Goal: Information Seeking & Learning: Learn about a topic

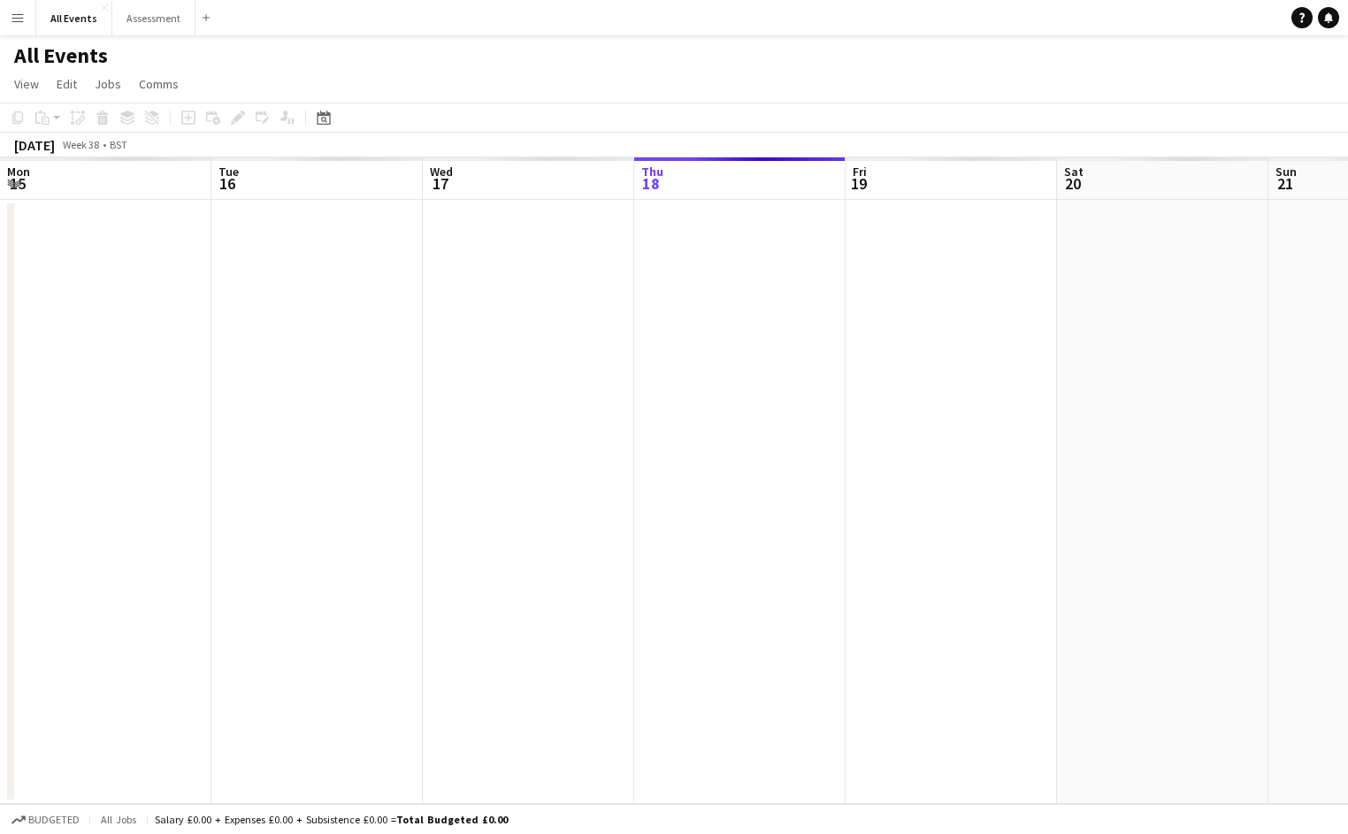
scroll to position [0, 423]
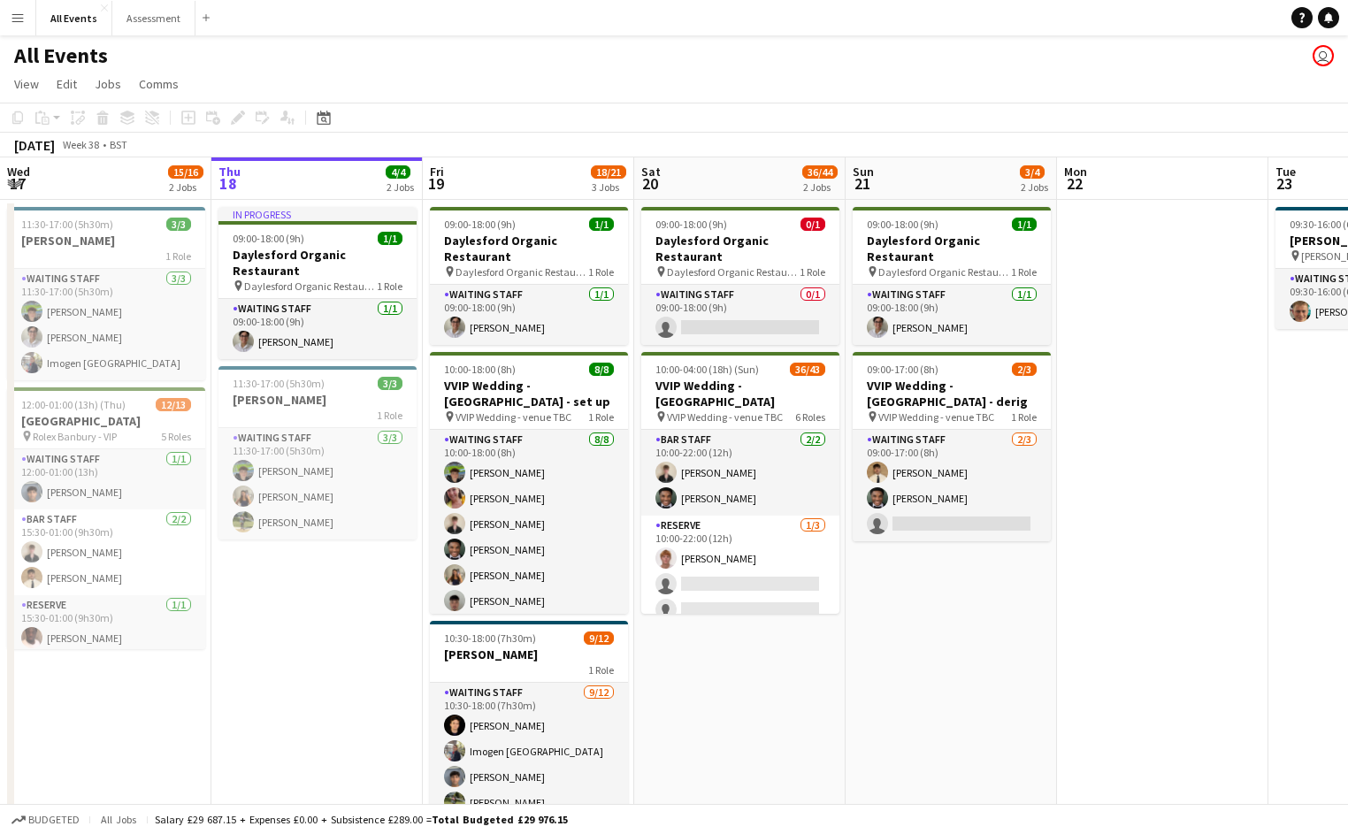
click at [24, 23] on app-icon "Menu" at bounding box center [18, 18] width 14 height 14
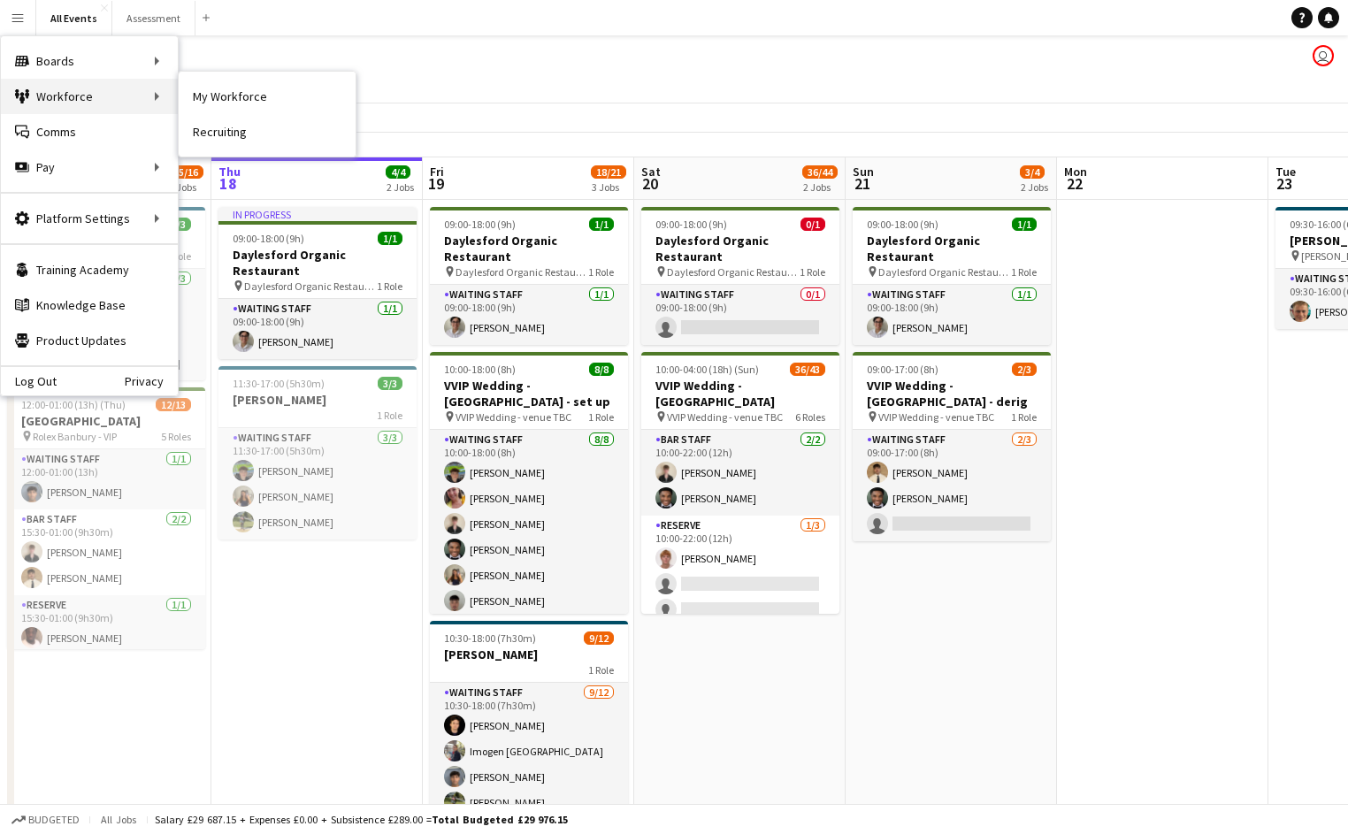
scroll to position [0, 0]
click at [219, 99] on link "My Workforce" at bounding box center [267, 96] width 177 height 35
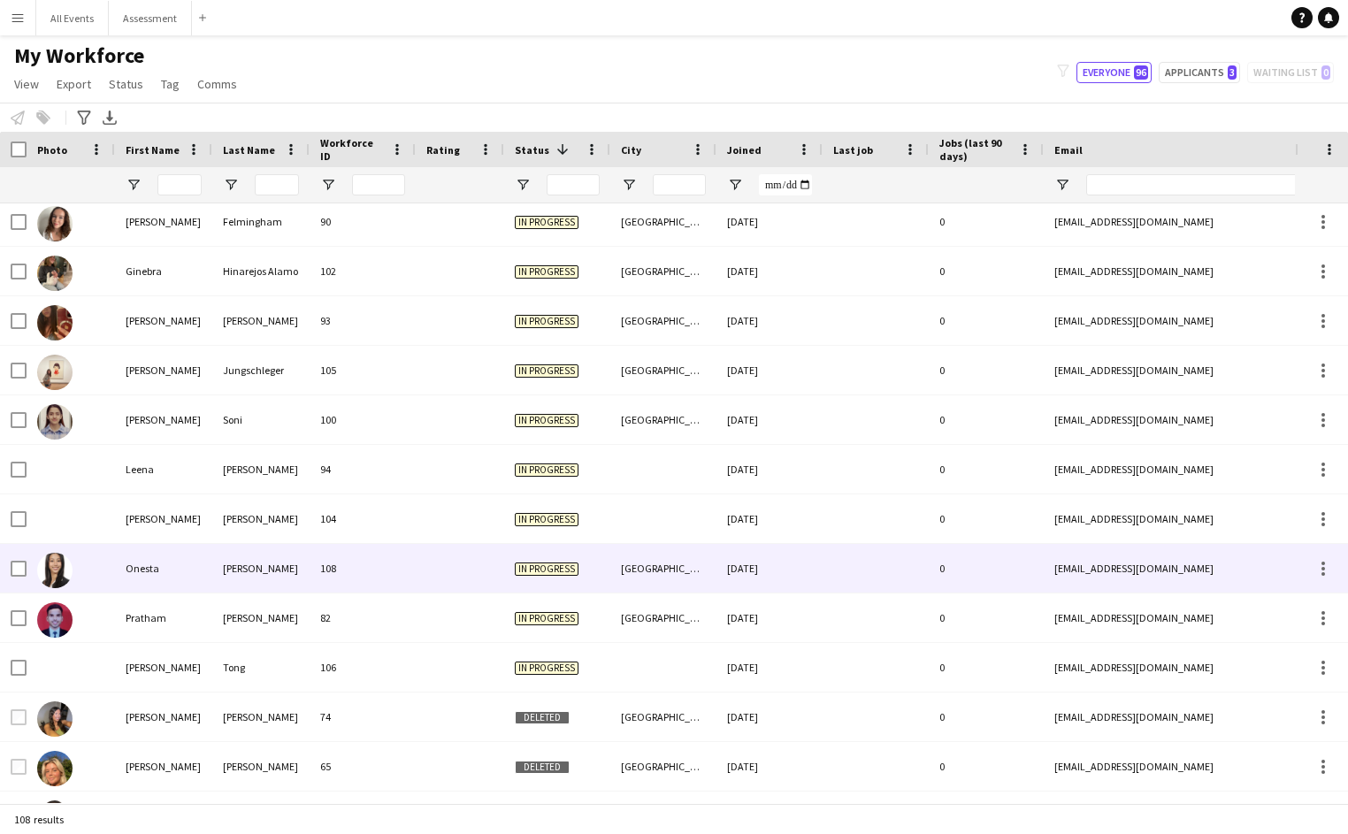
click at [366, 588] on div "108" at bounding box center [363, 568] width 106 height 49
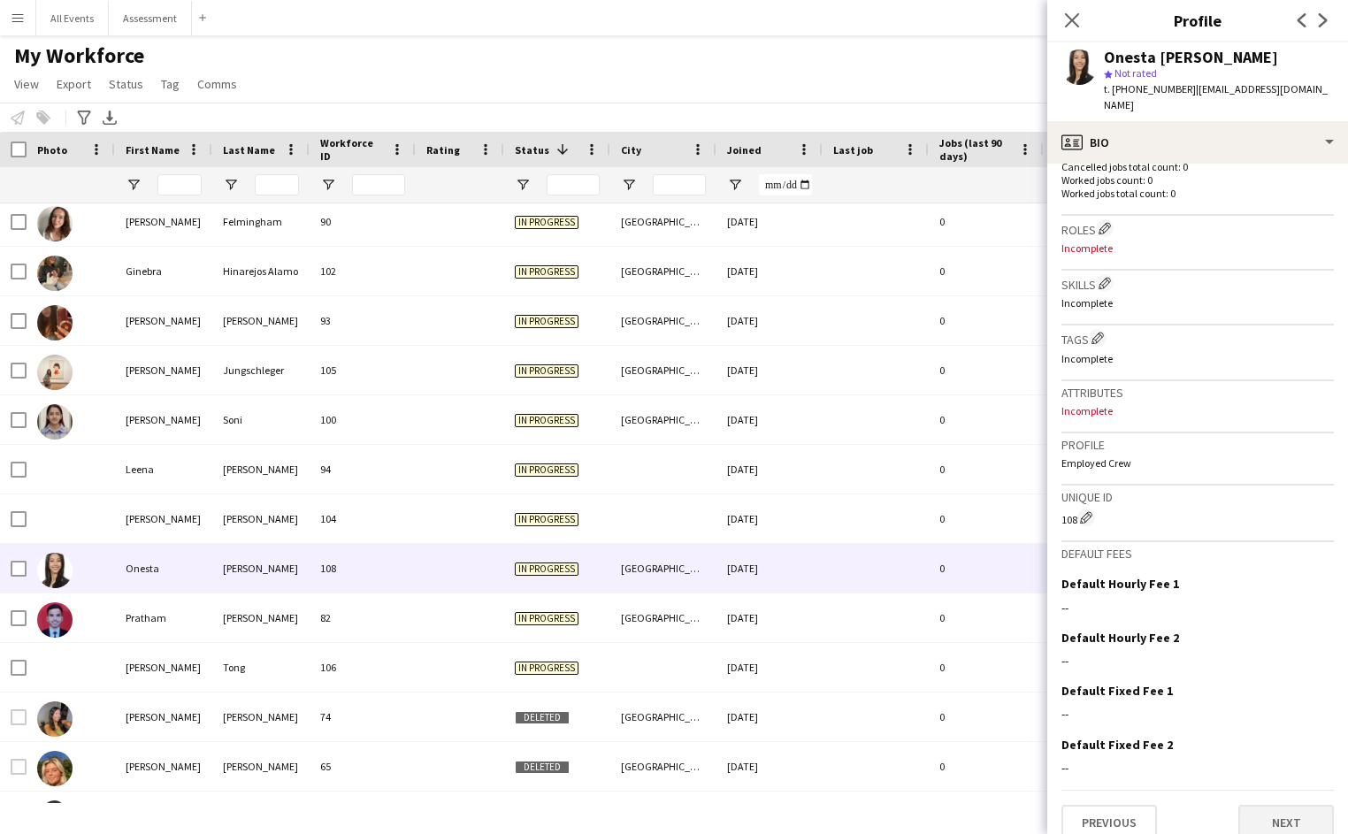
click at [1295, 807] on button "Next" at bounding box center [1287, 822] width 96 height 35
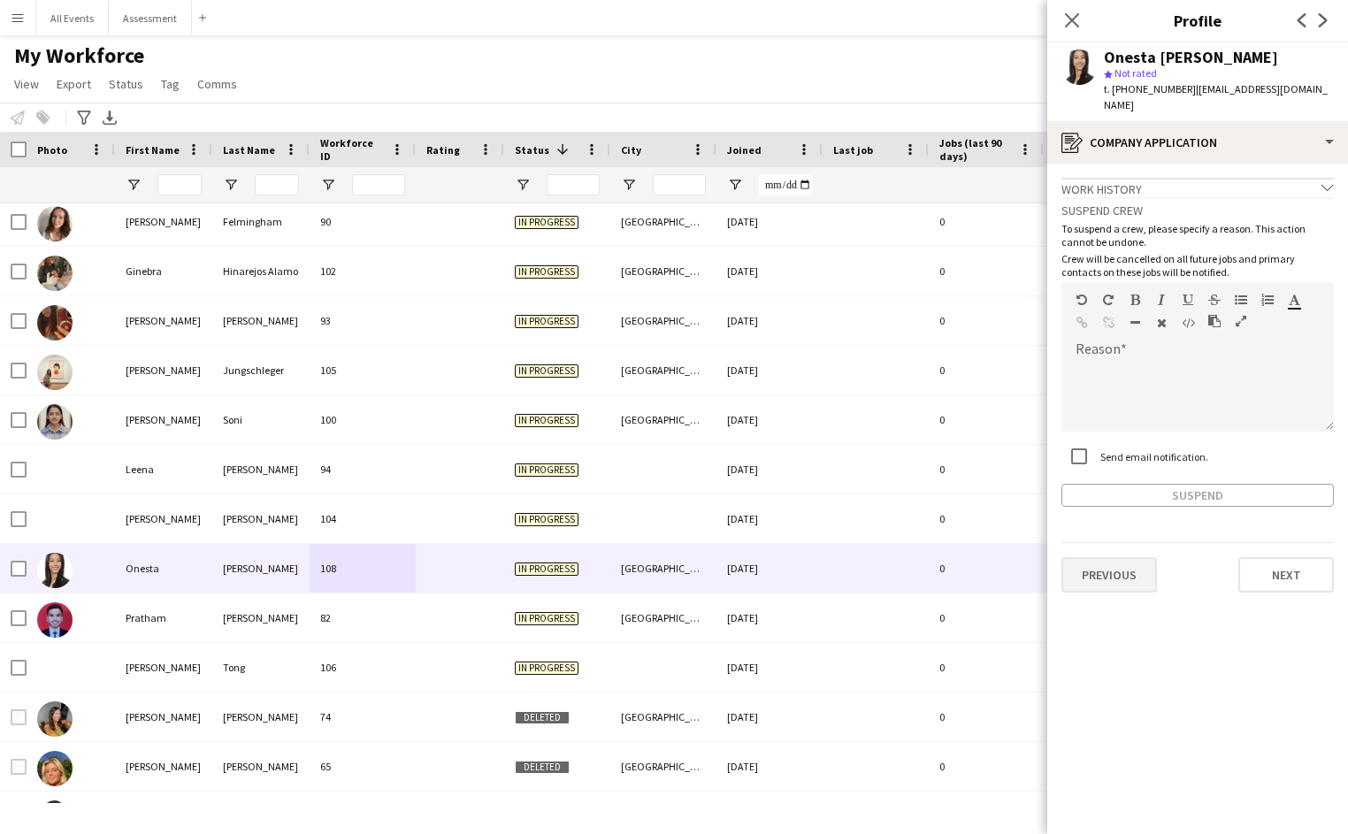
click at [1116, 557] on button "Previous" at bounding box center [1110, 574] width 96 height 35
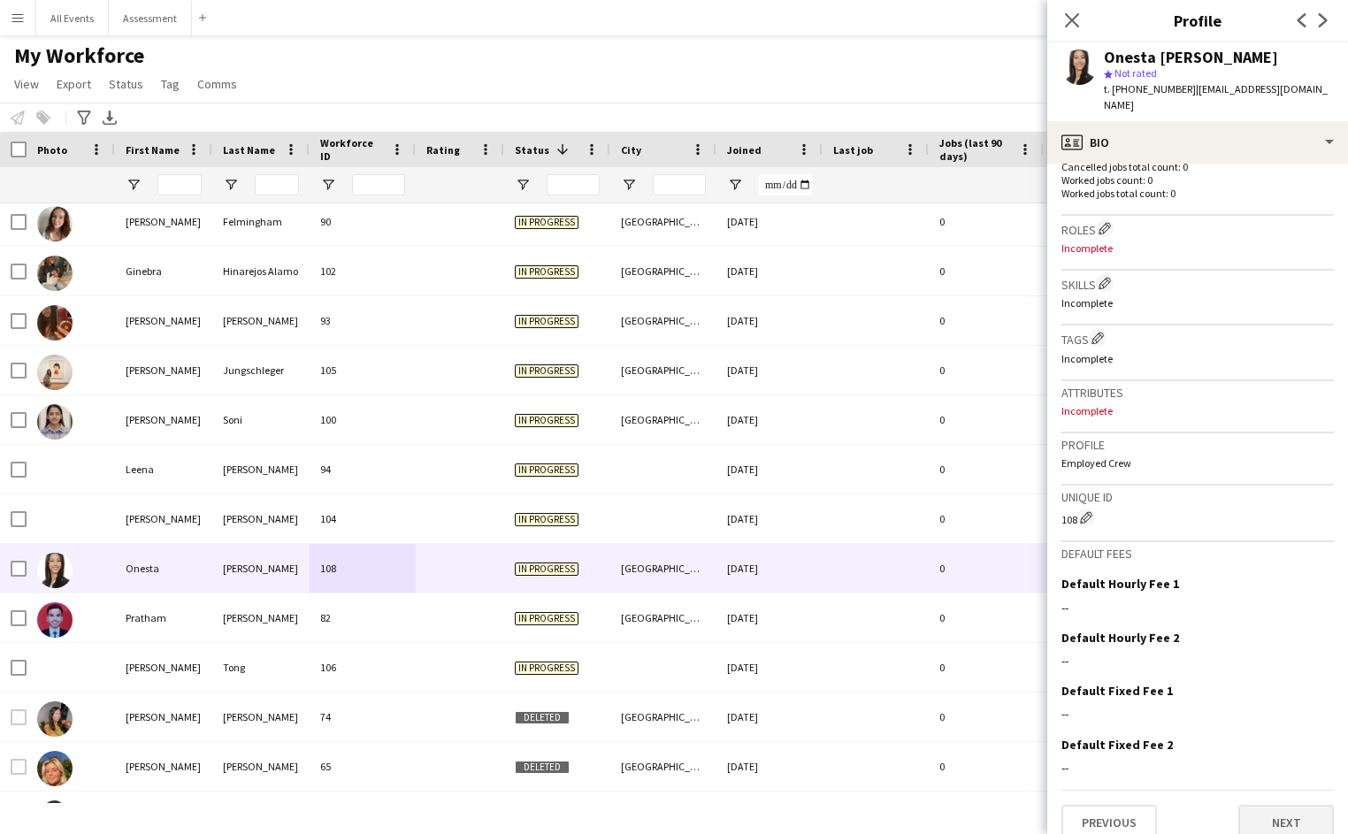
click at [1264, 812] on button "Next" at bounding box center [1287, 822] width 96 height 35
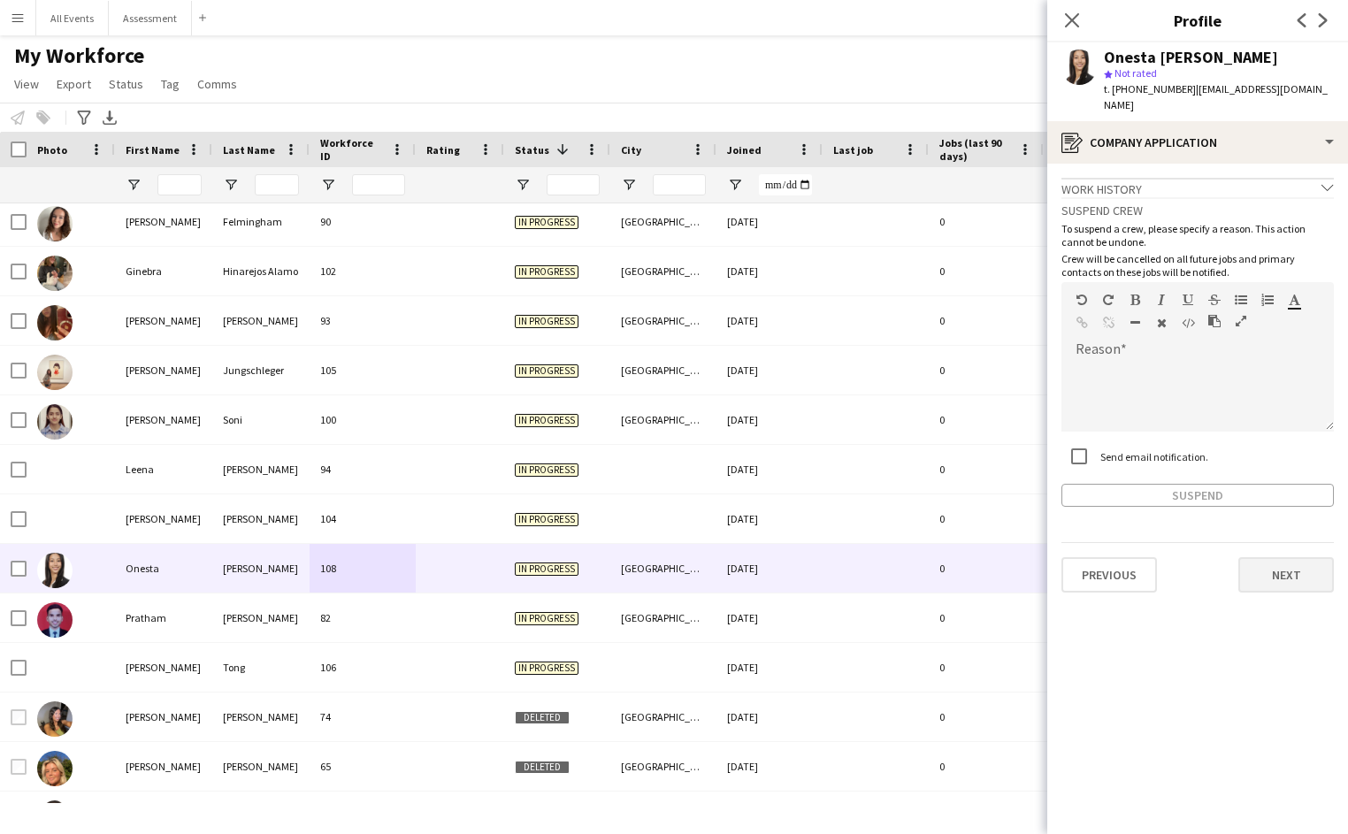
click at [1278, 557] on button "Next" at bounding box center [1287, 574] width 96 height 35
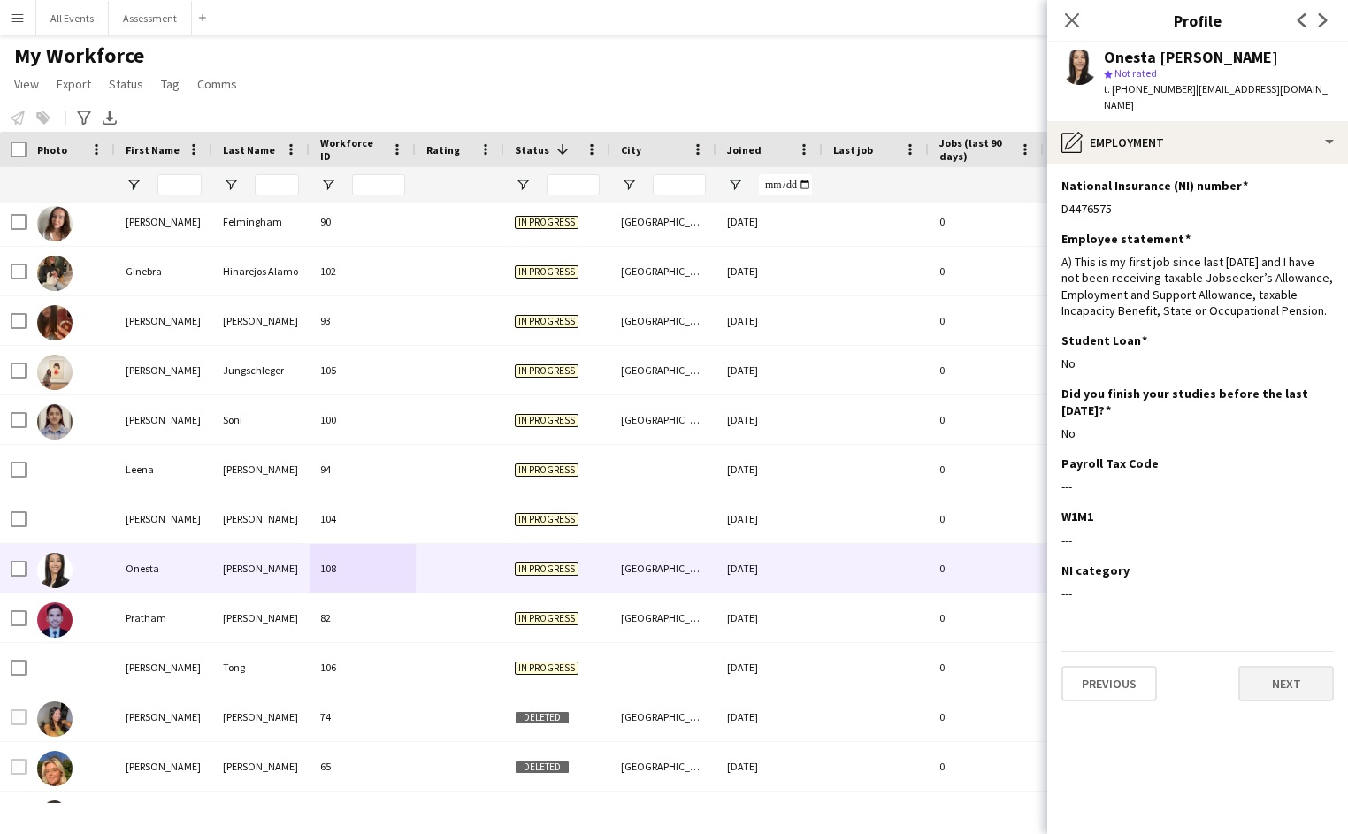
click at [1284, 668] on button "Next" at bounding box center [1287, 683] width 96 height 35
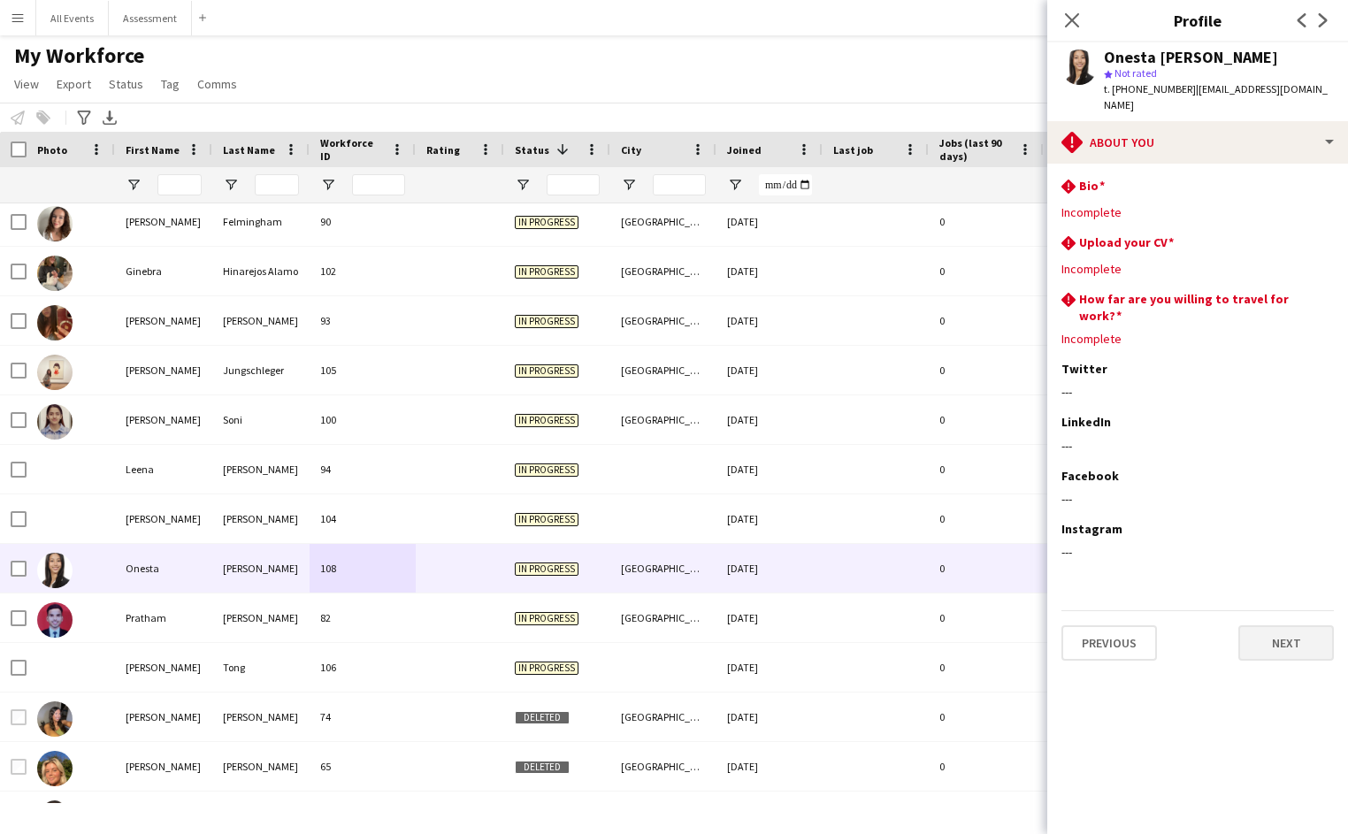
click at [1285, 626] on button "Next" at bounding box center [1287, 643] width 96 height 35
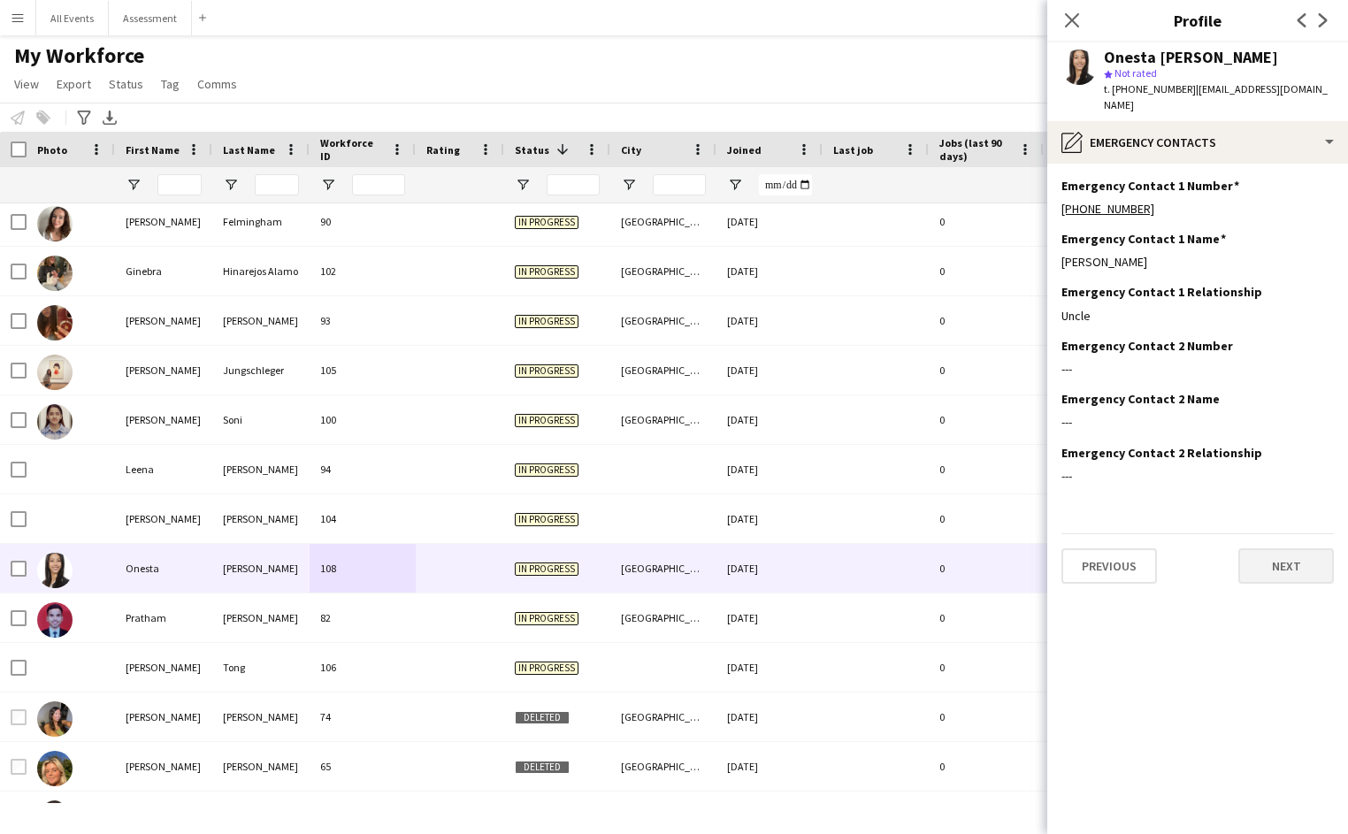
click at [1285, 549] on button "Next" at bounding box center [1287, 566] width 96 height 35
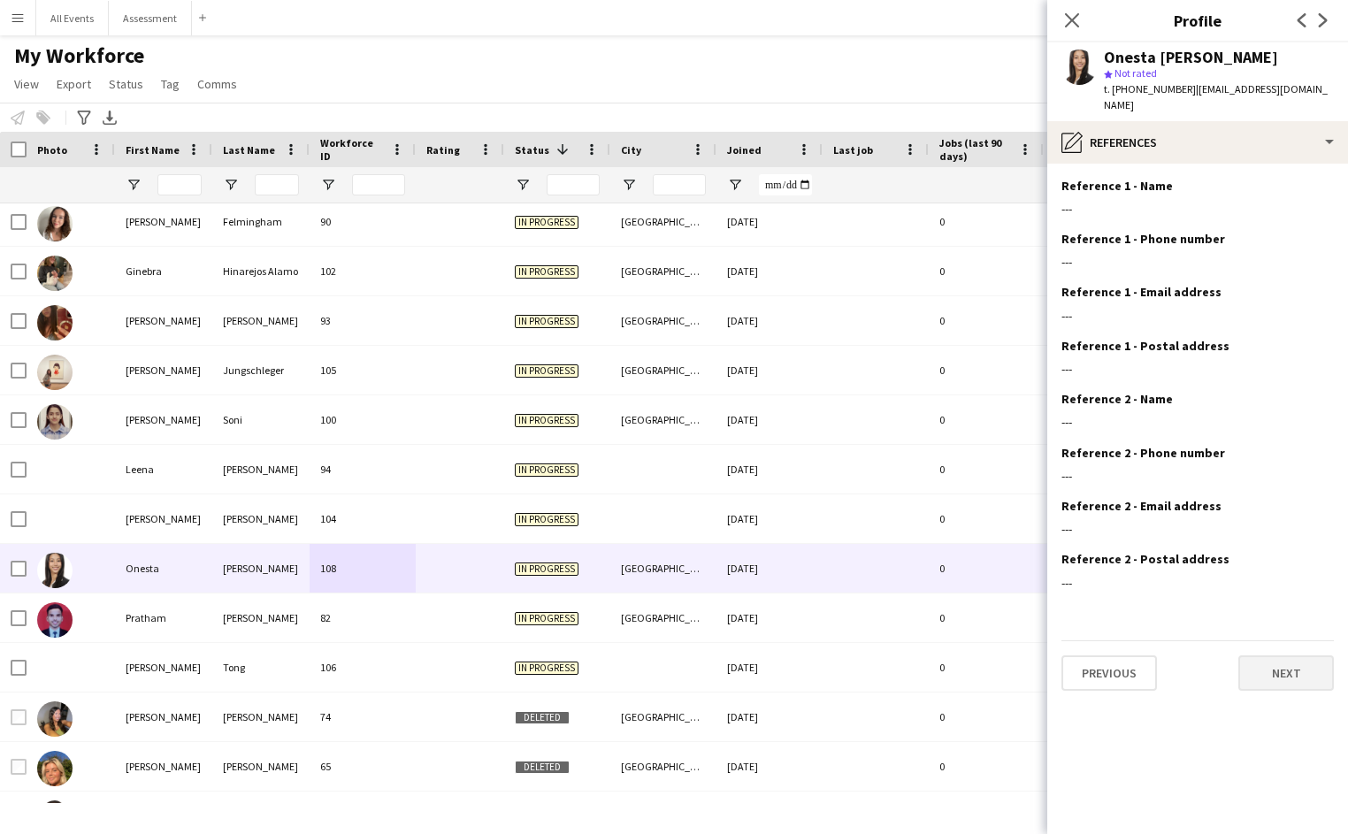
click at [1288, 667] on button "Next" at bounding box center [1287, 673] width 96 height 35
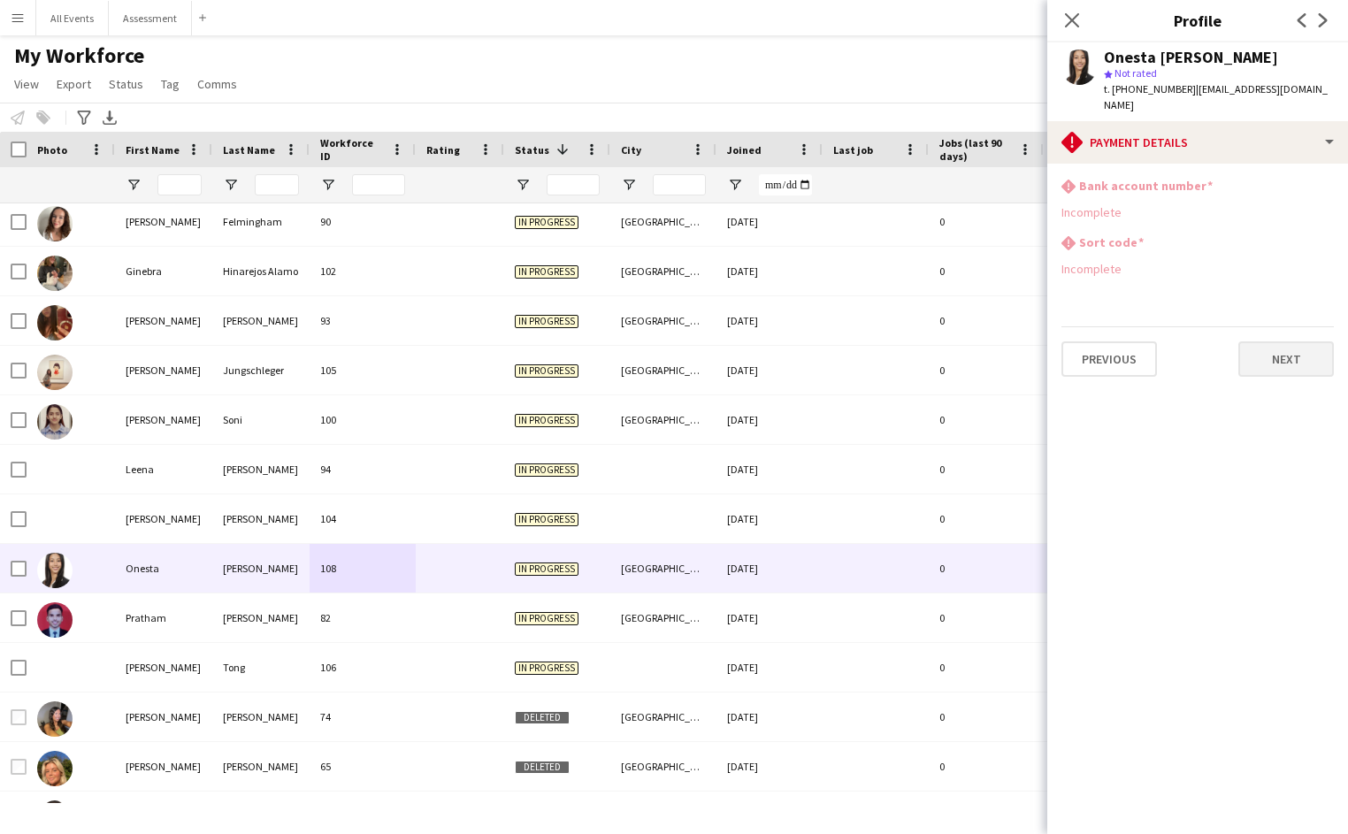
click at [1287, 350] on button "Next" at bounding box center [1287, 359] width 96 height 35
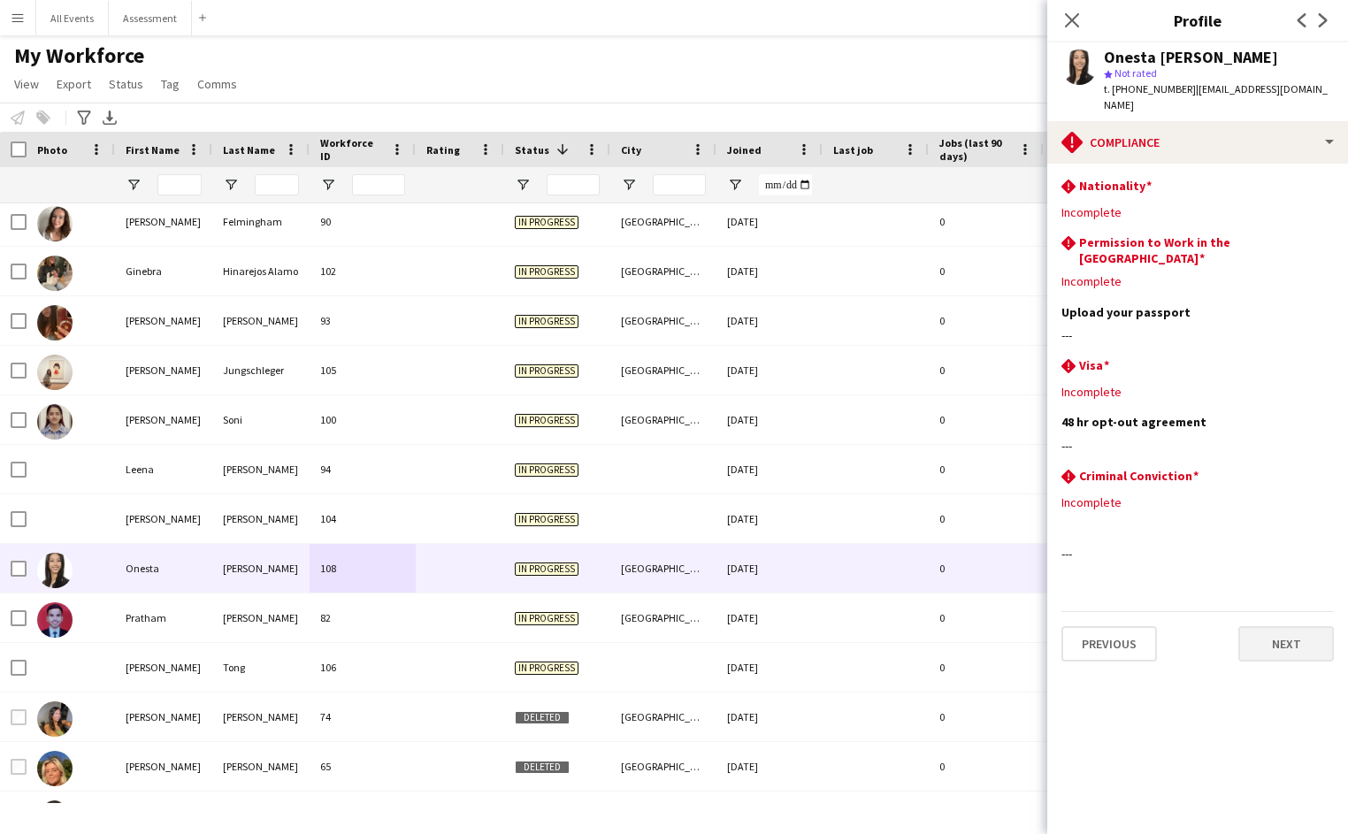
click at [1302, 626] on button "Next" at bounding box center [1287, 643] width 96 height 35
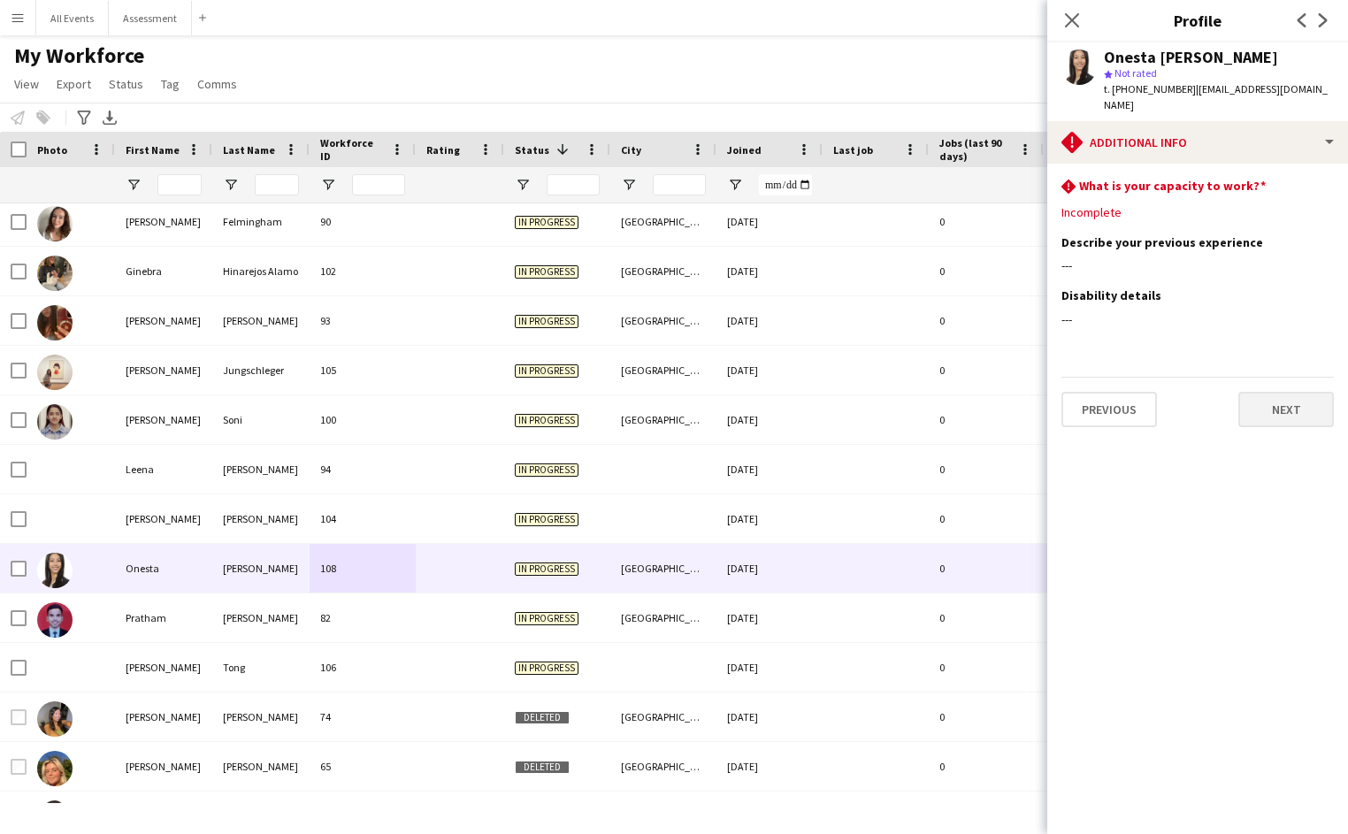
click at [1264, 392] on button "Next" at bounding box center [1287, 409] width 96 height 35
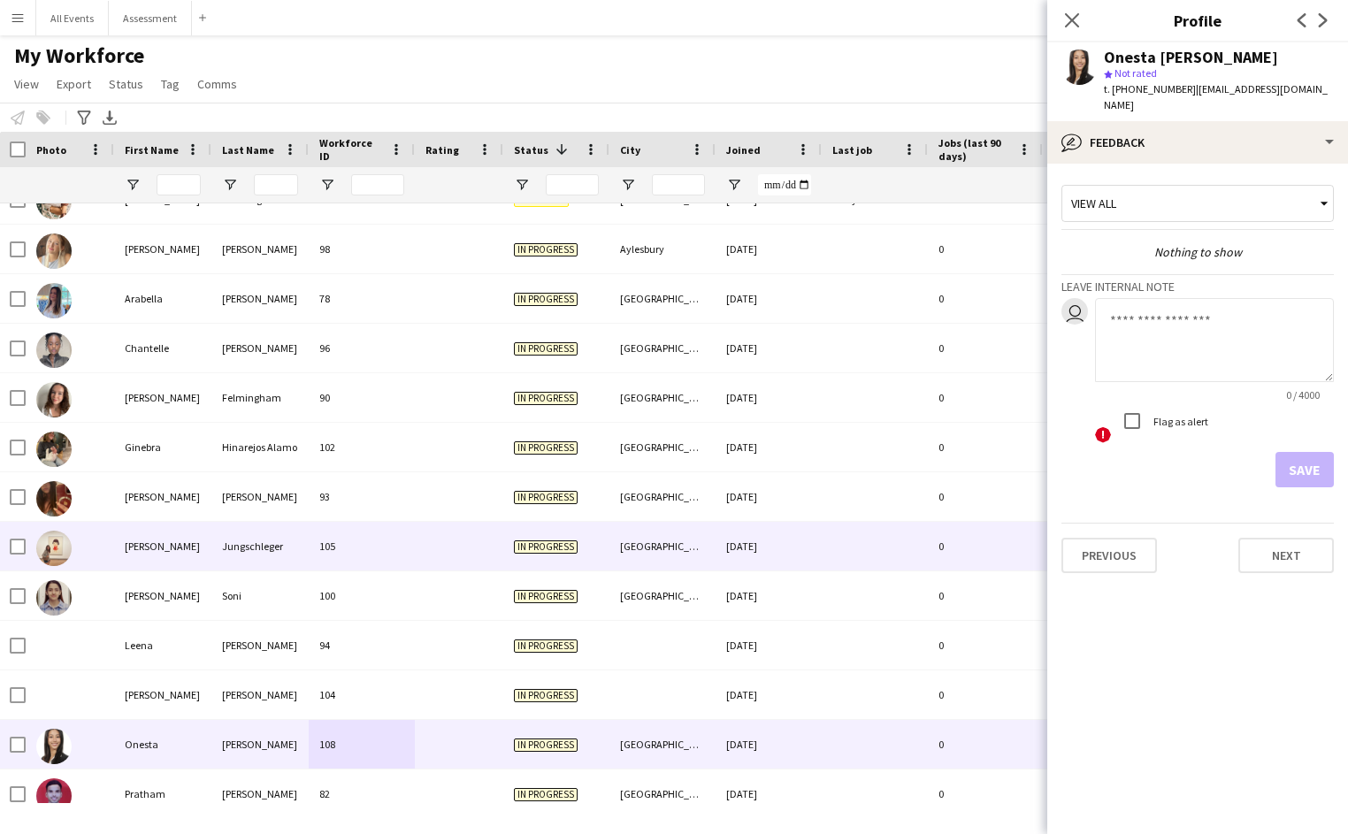
click at [299, 549] on div "Jungschleger" at bounding box center [259, 546] width 97 height 49
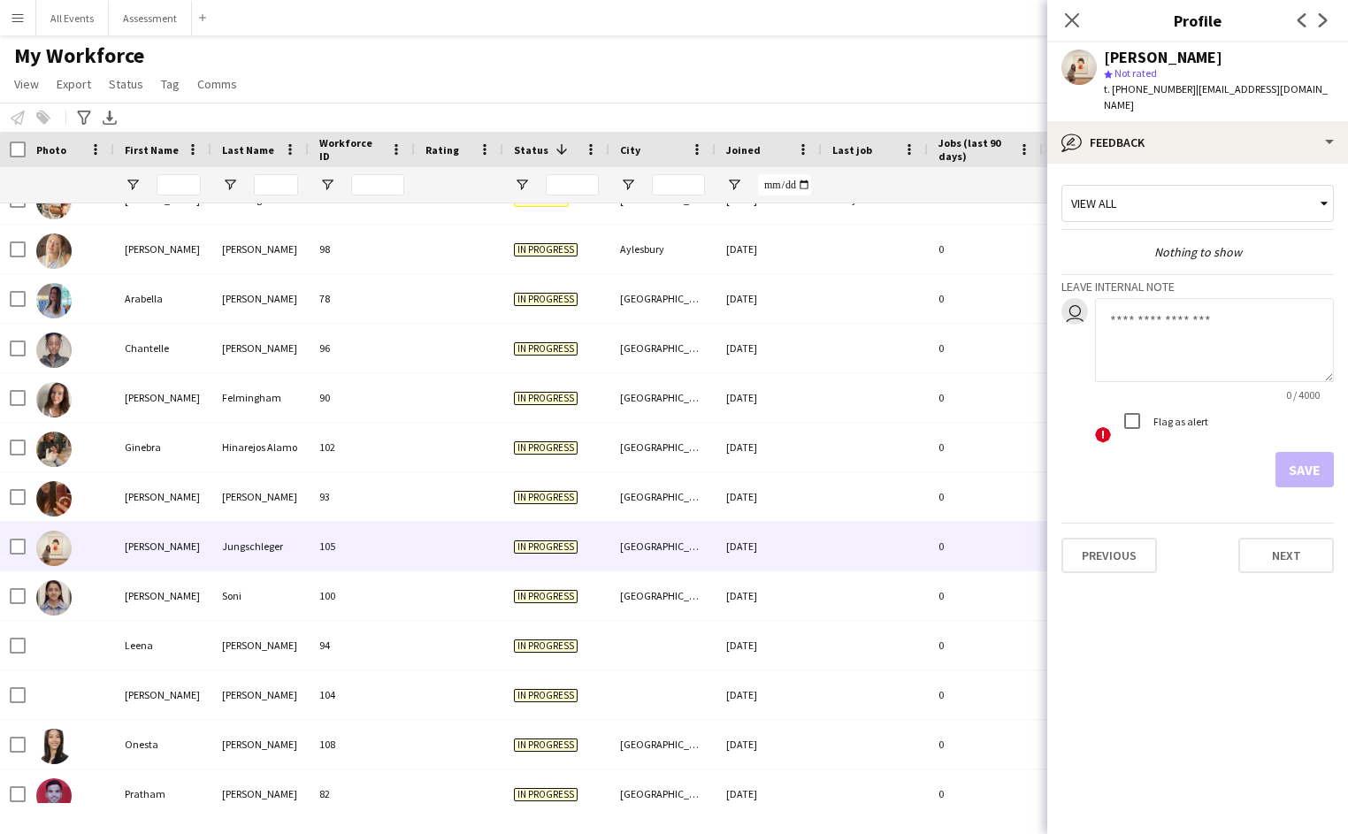
click at [1080, 73] on app-user-avatar at bounding box center [1079, 67] width 35 height 35
click at [1113, 538] on button "Previous" at bounding box center [1110, 555] width 96 height 35
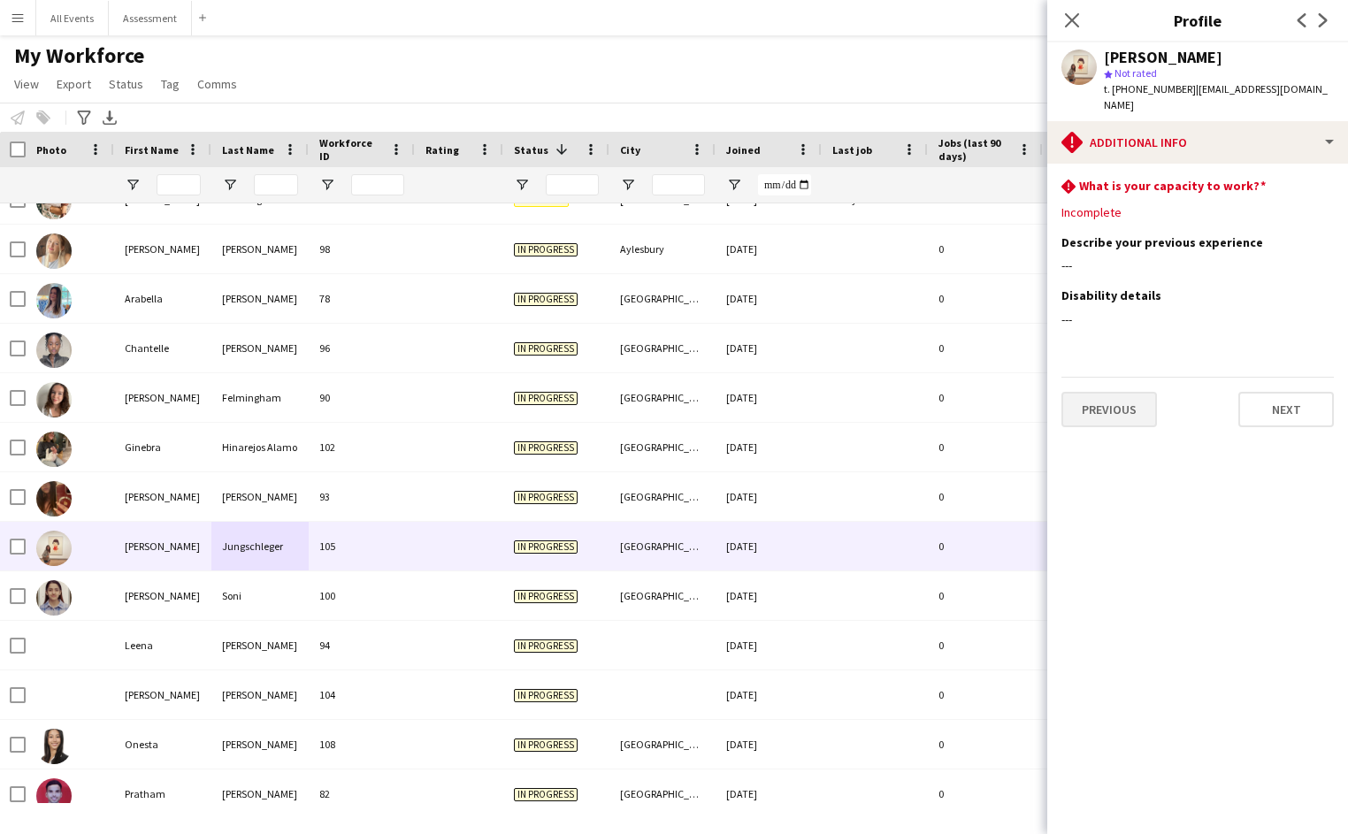
click at [1116, 392] on button "Previous" at bounding box center [1110, 409] width 96 height 35
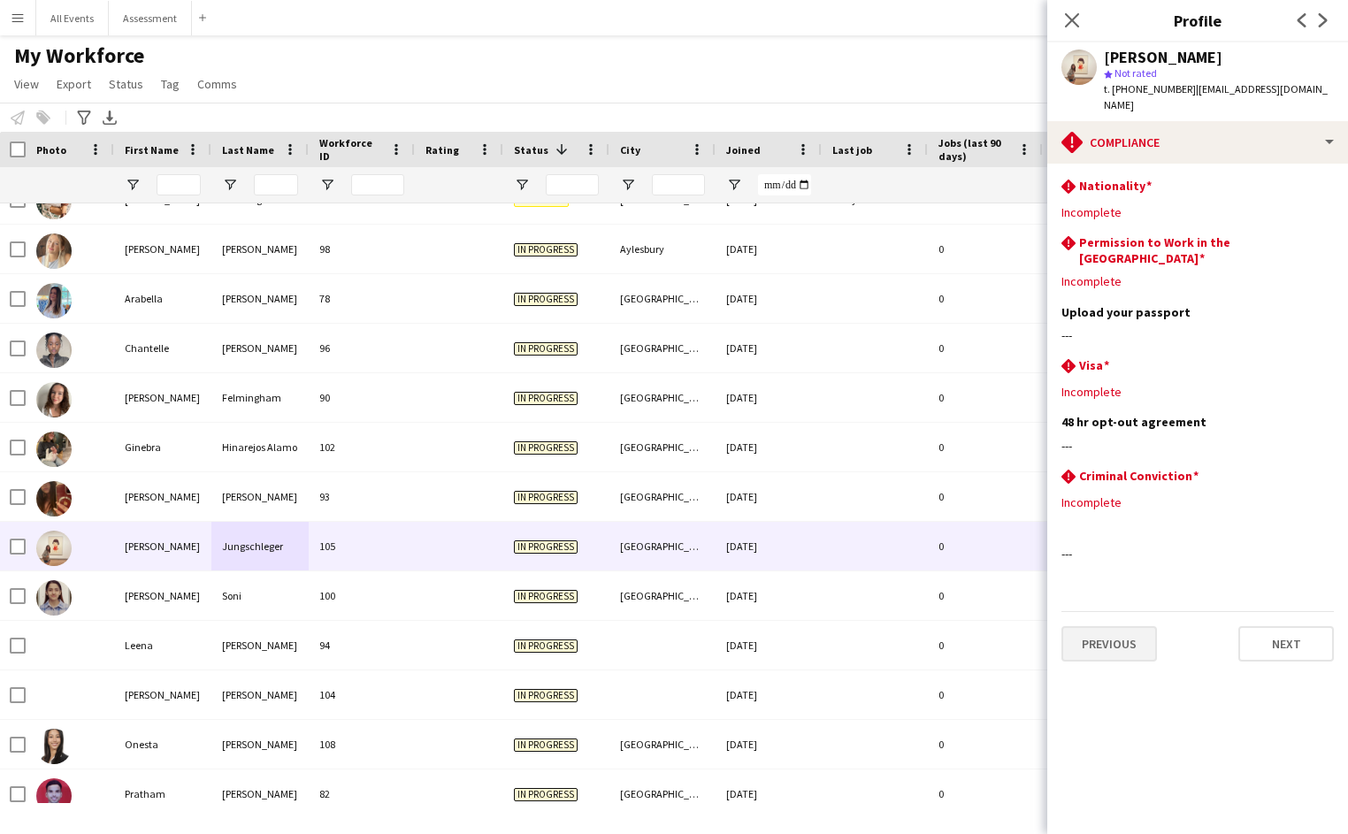
drag, startPoint x: 1113, startPoint y: 577, endPoint x: 1112, endPoint y: 619, distance: 41.6
click at [1113, 578] on app-section-data-types "rhombus-alert Nationality Edit this field Incomplete rhombus-alert Permission t…" at bounding box center [1198, 499] width 301 height 671
click at [1111, 626] on button "Previous" at bounding box center [1110, 643] width 96 height 35
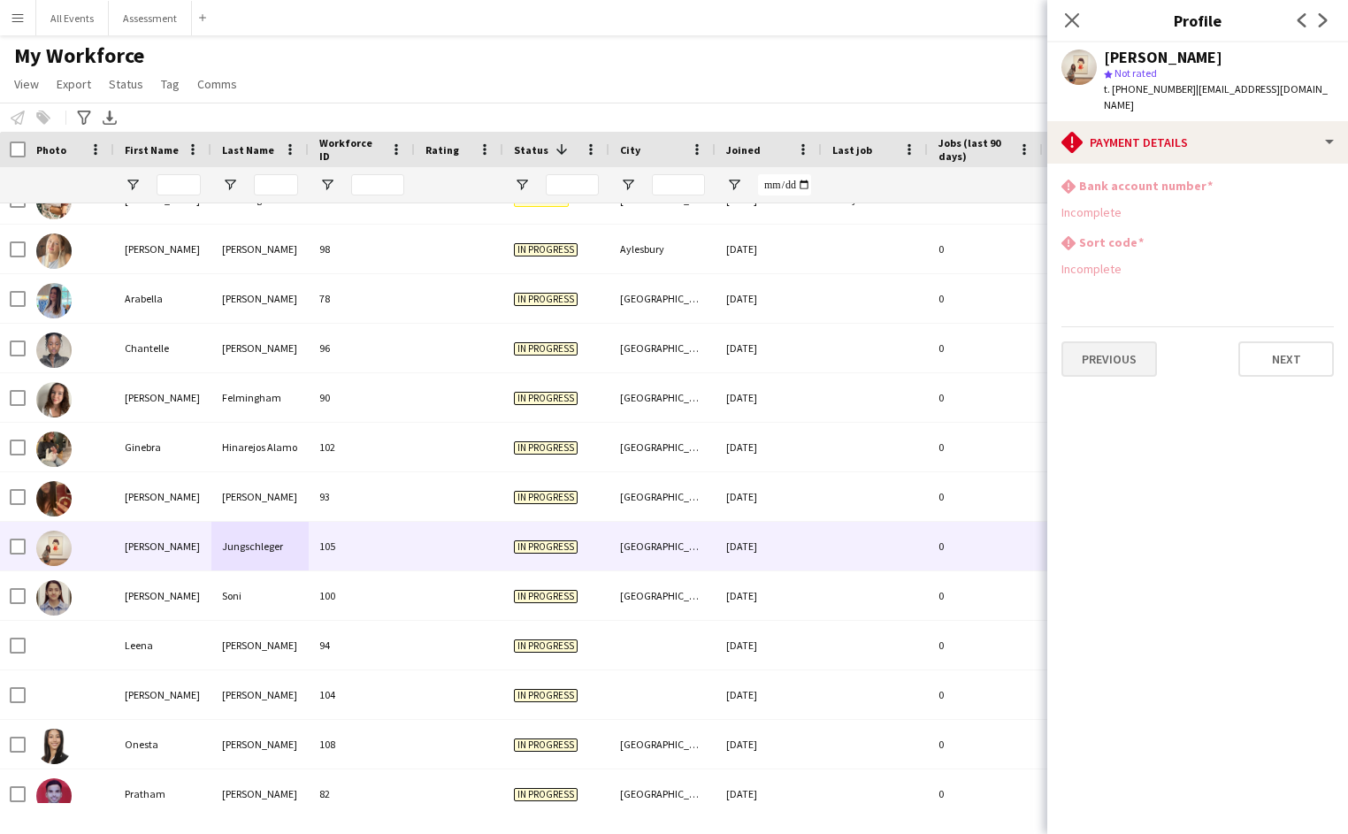
drag, startPoint x: 1109, startPoint y: 365, endPoint x: 1124, endPoint y: 346, distance: 23.9
click at [1110, 365] on app-section-data-types "rhombus-alert Bank account number Incomplete rhombus-alert Sort code Incomplete…" at bounding box center [1198, 499] width 301 height 671
click at [1124, 347] on button "Previous" at bounding box center [1110, 359] width 96 height 35
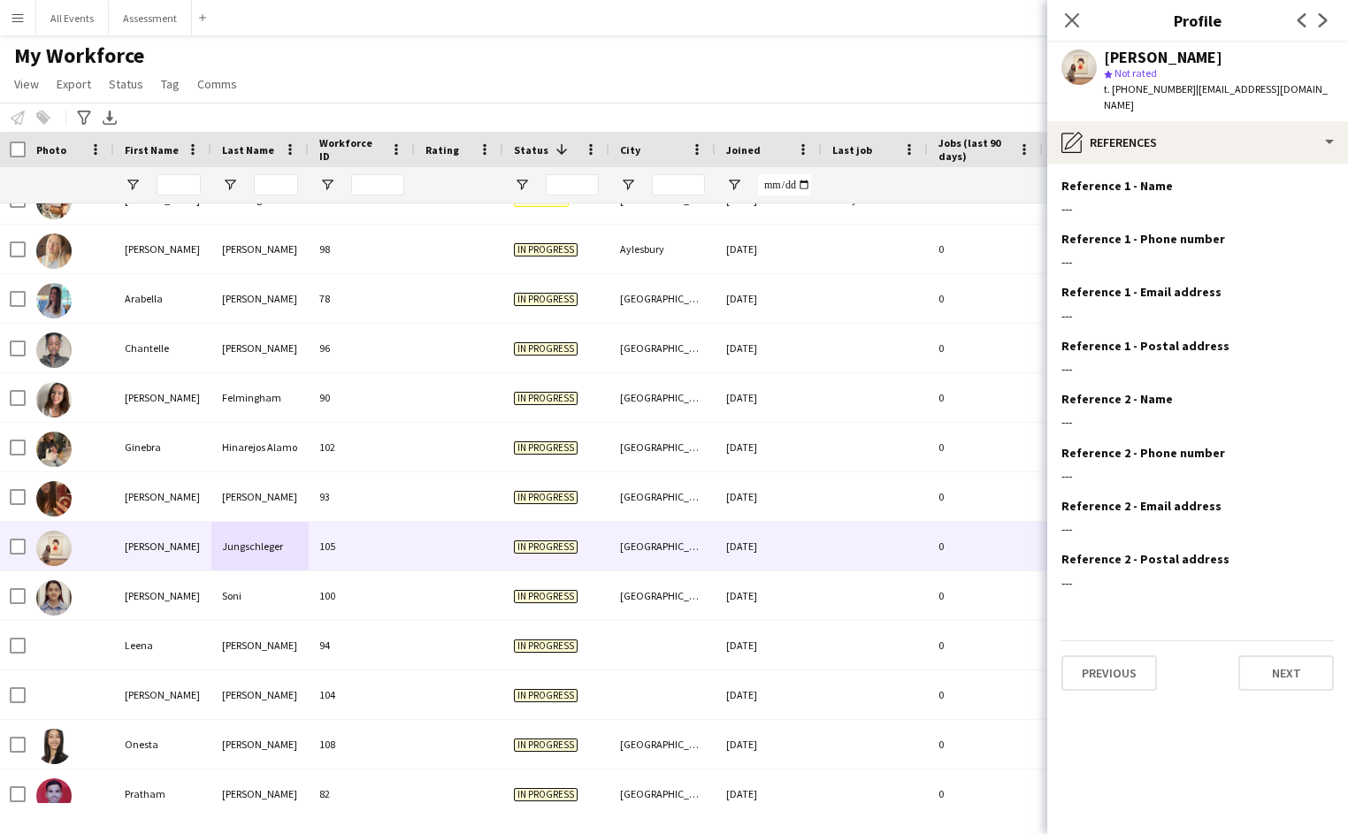
click at [1120, 656] on button "Previous" at bounding box center [1110, 673] width 96 height 35
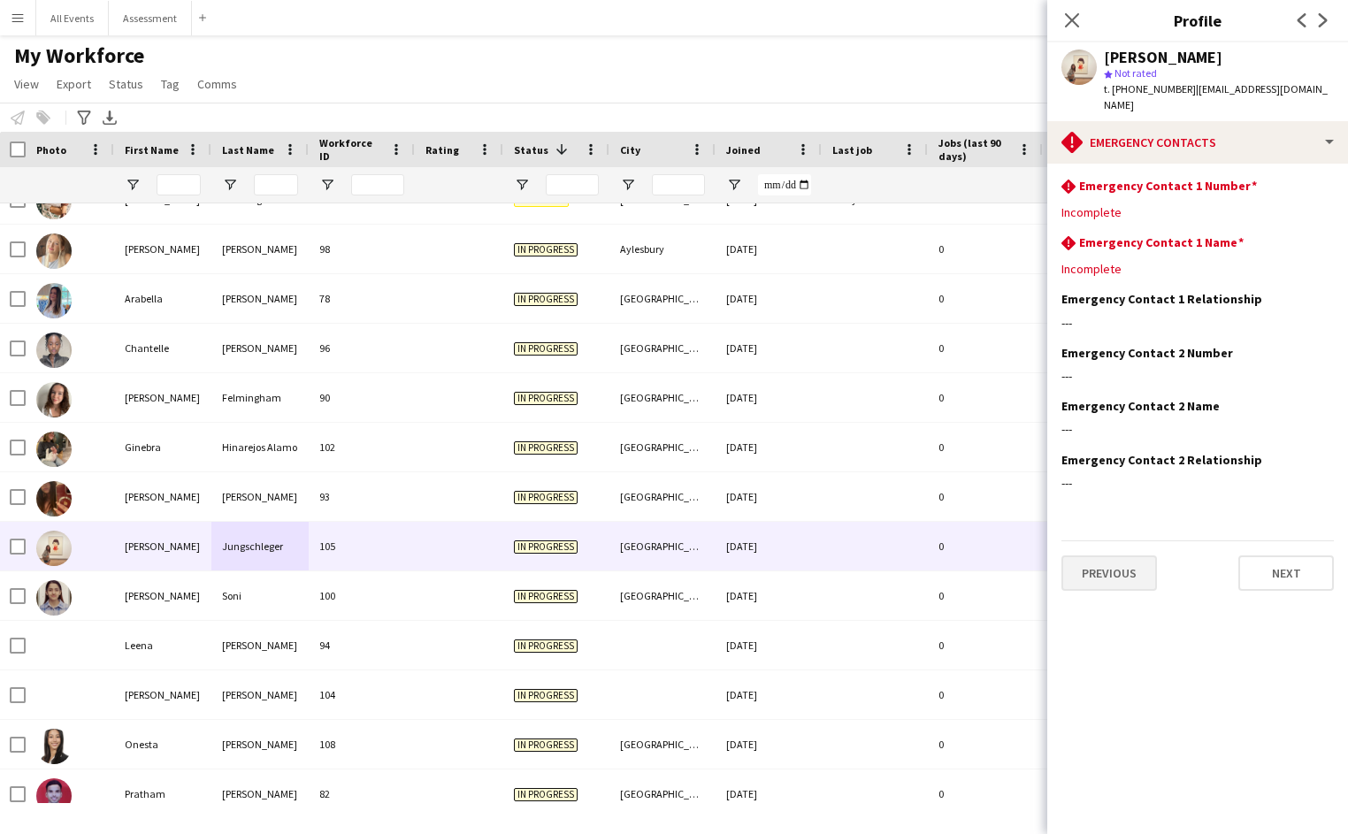
click at [1136, 556] on button "Previous" at bounding box center [1110, 573] width 96 height 35
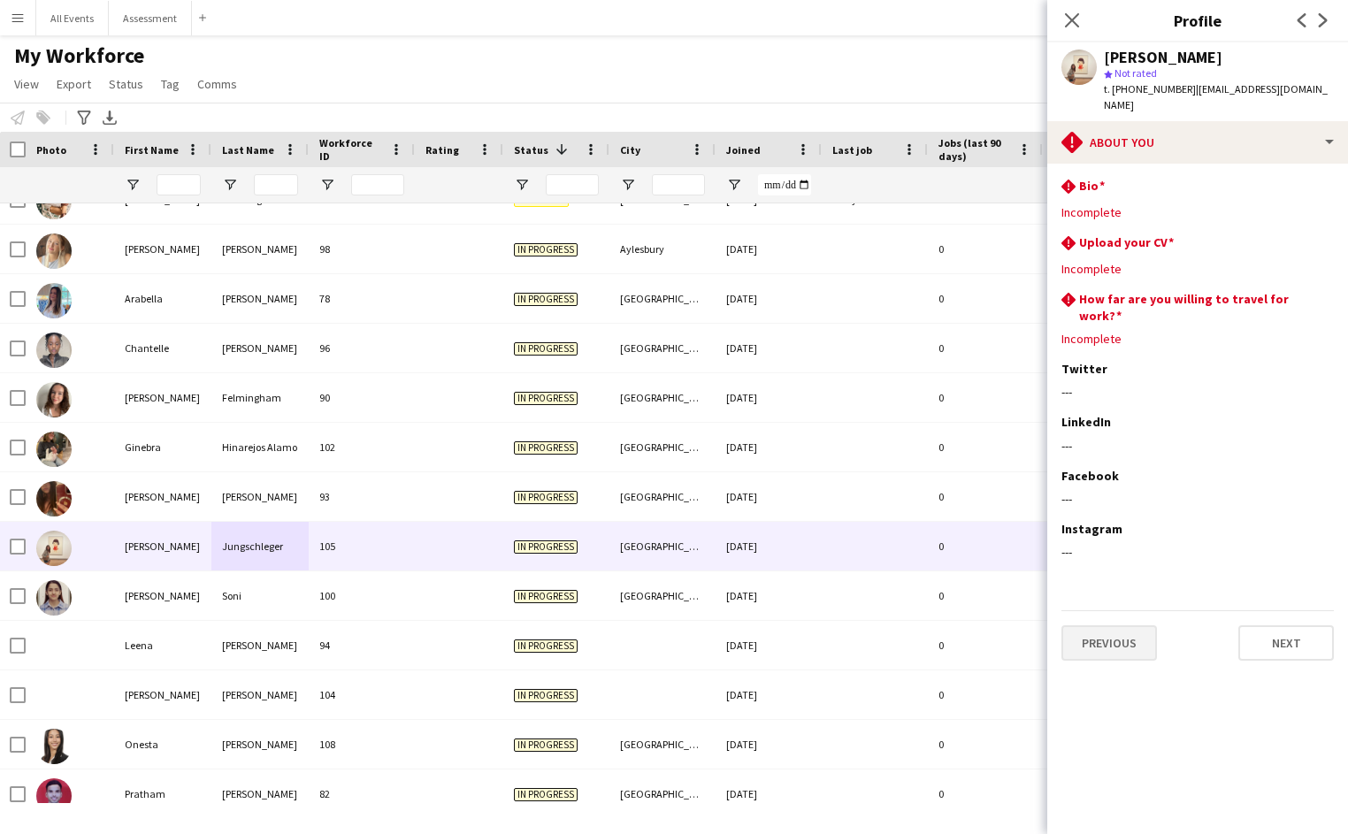
drag, startPoint x: 1125, startPoint y: 643, endPoint x: 1128, endPoint y: 614, distance: 29.4
click at [1124, 644] on app-section-data-types "rhombus-alert Bio Edit this field Incomplete rhombus-alert Upload your CV Edit …" at bounding box center [1198, 499] width 301 height 671
click at [1127, 626] on button "Previous" at bounding box center [1110, 643] width 96 height 35
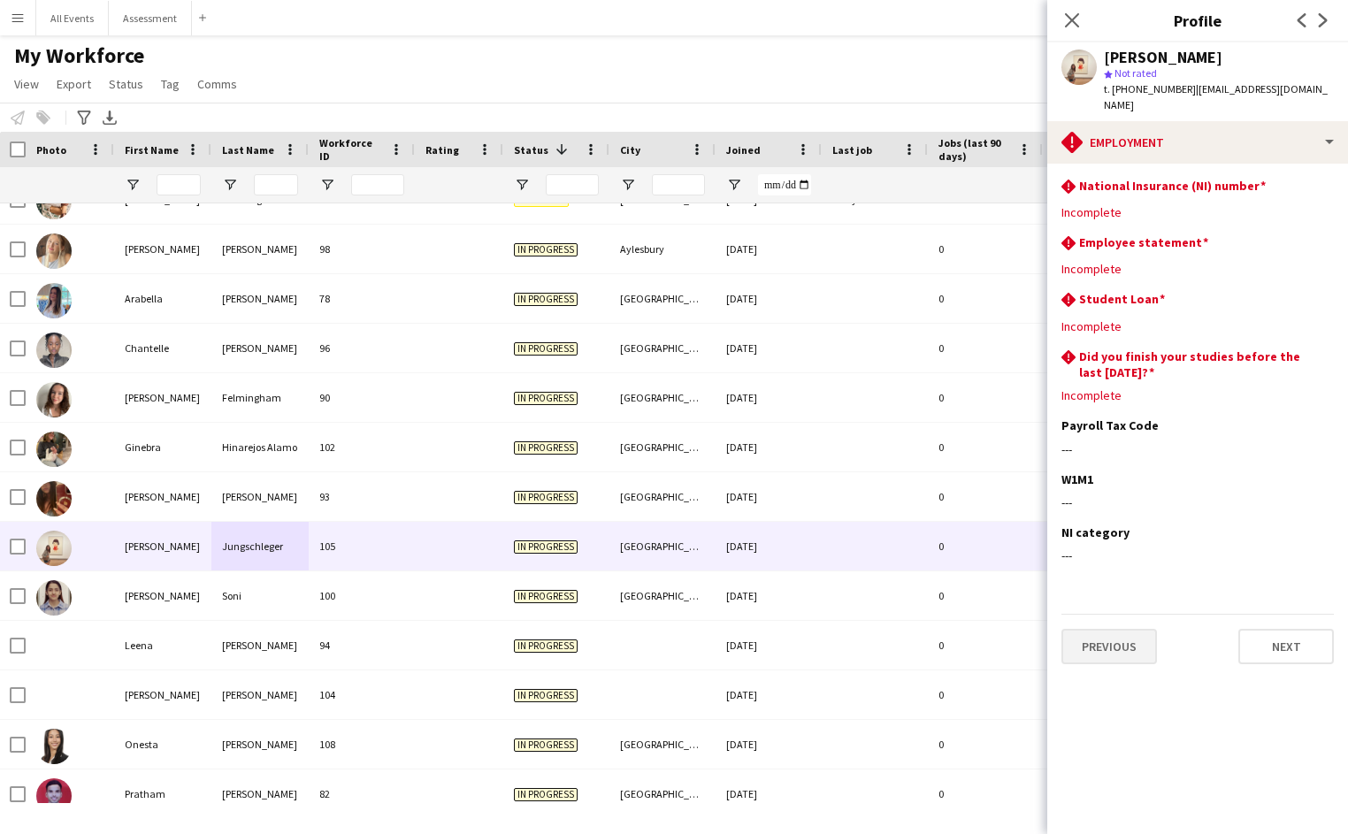
click at [1130, 629] on button "Previous" at bounding box center [1110, 646] width 96 height 35
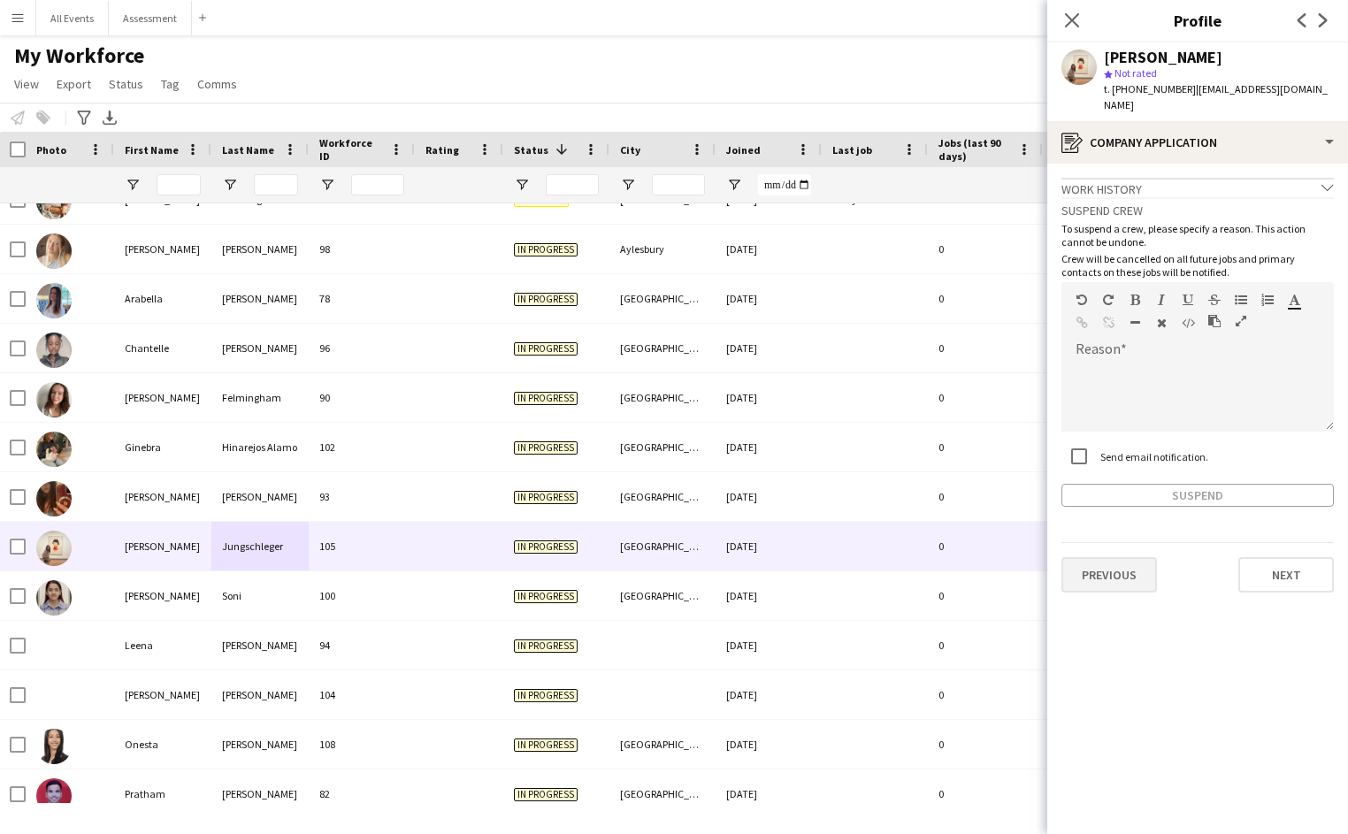
drag, startPoint x: 1118, startPoint y: 578, endPoint x: 1122, endPoint y: 565, distance: 14.0
click at [1118, 578] on app-crew-profile-application "Work history chevron-down Incomplete Suspend crew To suspend a crew, please spe…" at bounding box center [1198, 499] width 301 height 671
click at [1122, 563] on button "Previous" at bounding box center [1110, 574] width 96 height 35
